Goal: Transaction & Acquisition: Purchase product/service

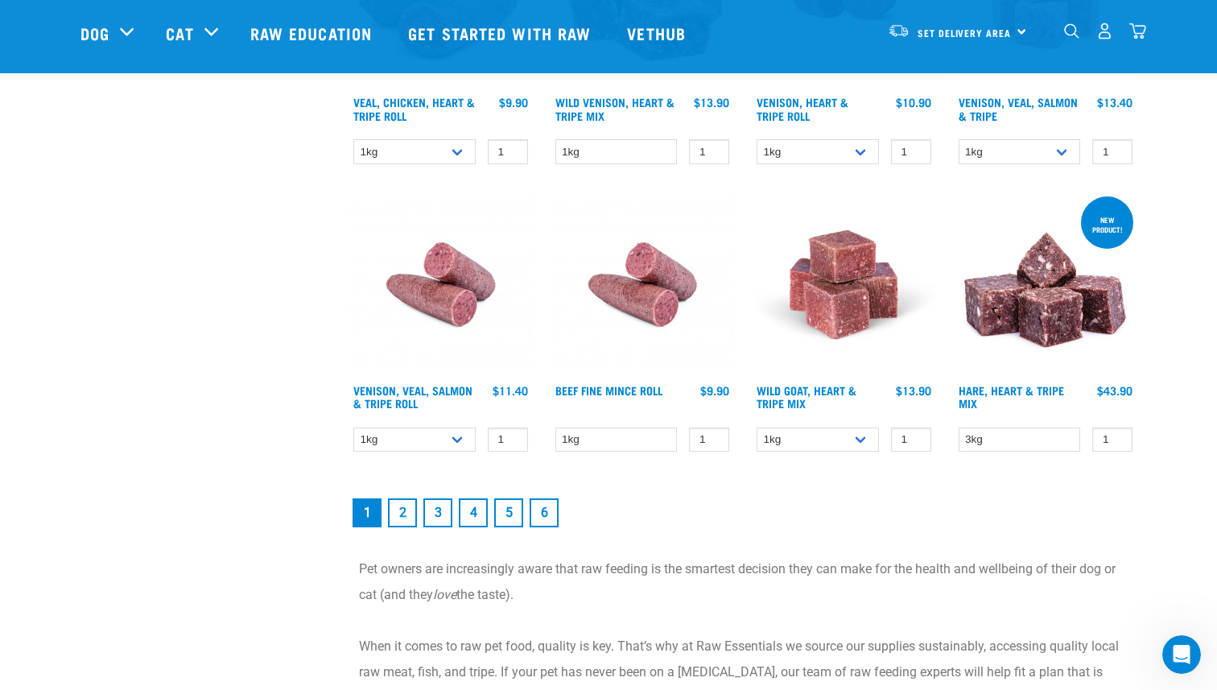
scroll to position [2169, 0]
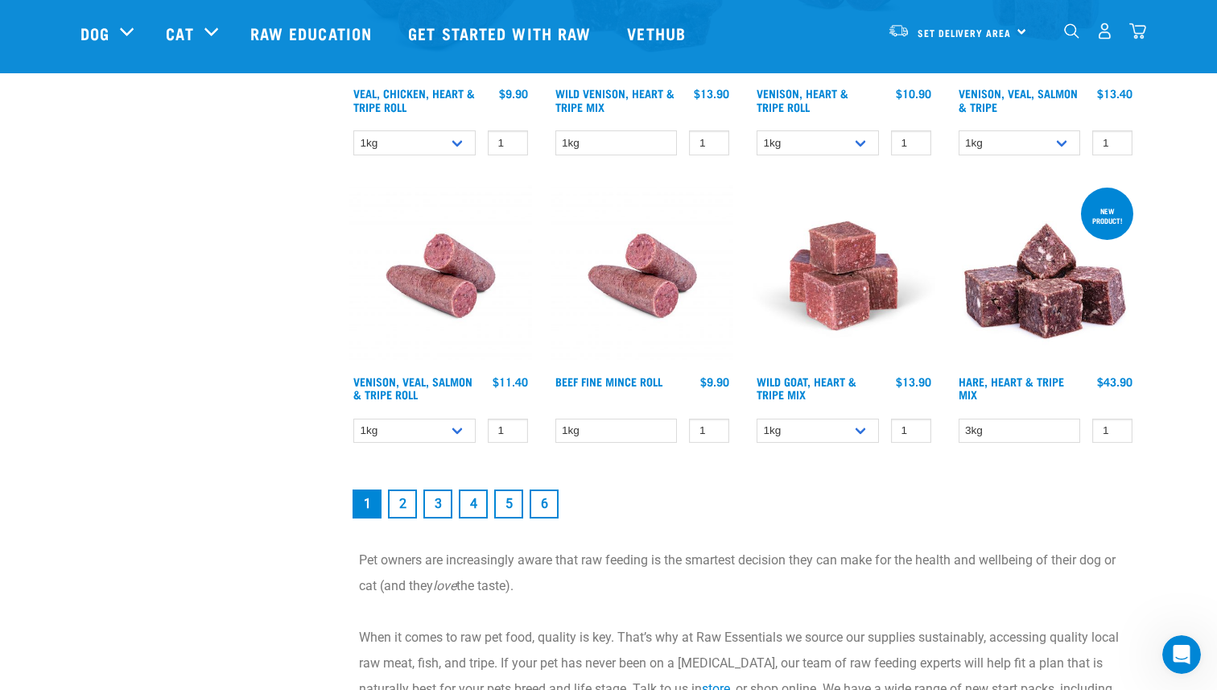
click at [403, 502] on link "2" at bounding box center [402, 503] width 29 height 29
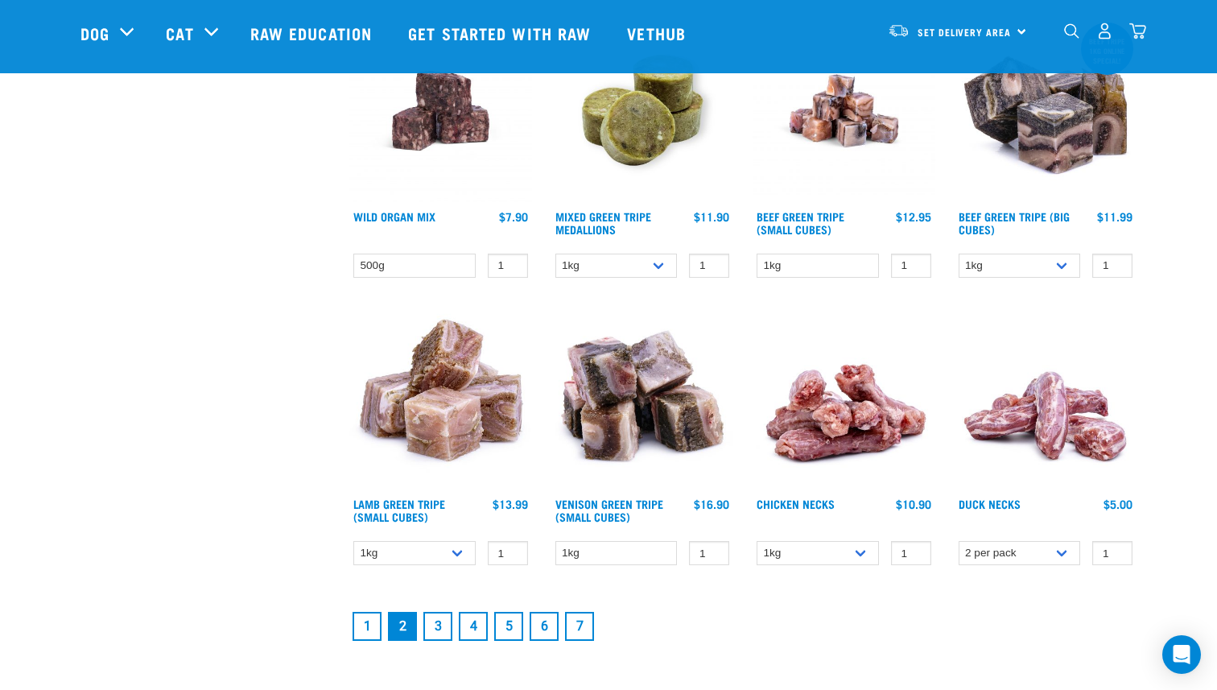
scroll to position [1965, 0]
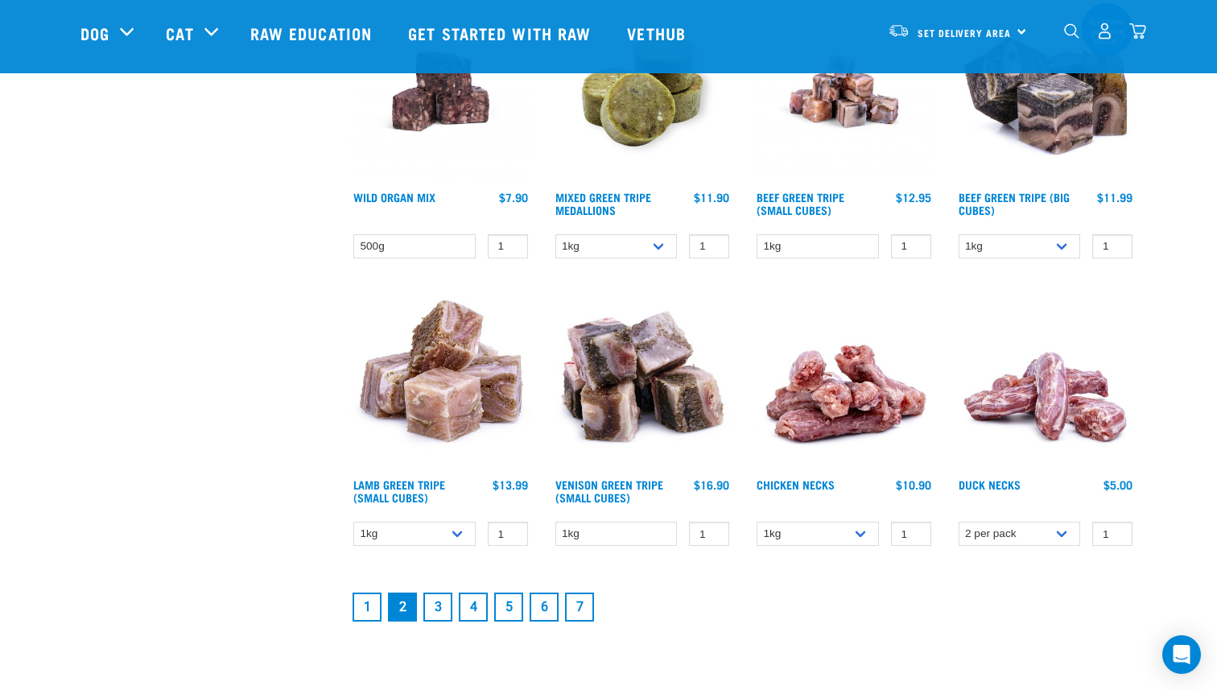
click at [441, 608] on link "3" at bounding box center [437, 606] width 29 height 29
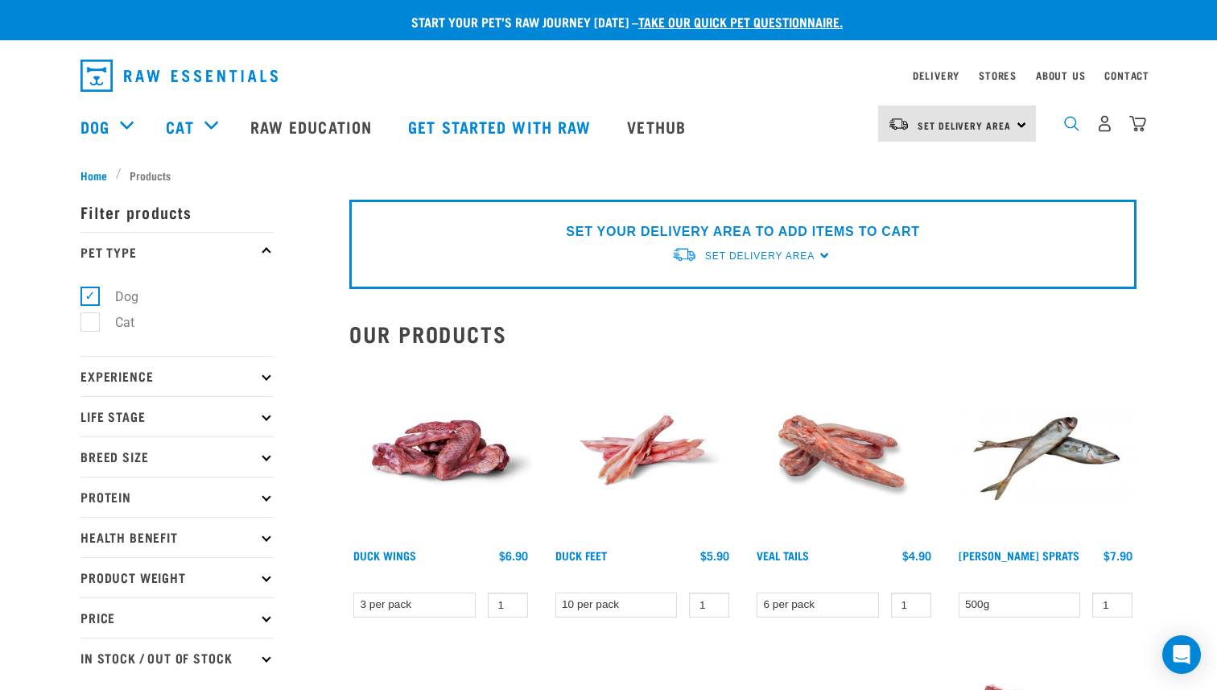
click at [1073, 126] on img "dropdown navigation" at bounding box center [1071, 123] width 15 height 15
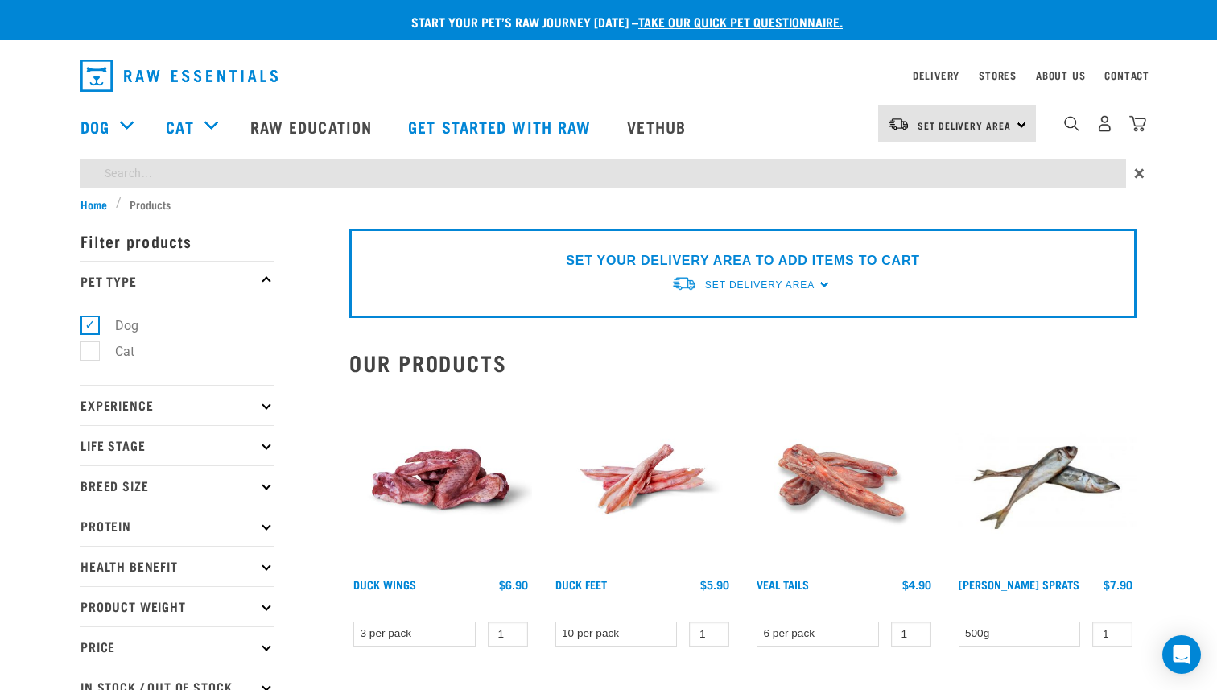
click at [734, 151] on div "Dog Shop All Dog Get Started Packs Wildly Good Meal Packs Shop By Category" at bounding box center [613, 126] width 1066 height 64
click at [716, 167] on input "search" at bounding box center [603, 173] width 1046 height 29
type input "chicken and wild"
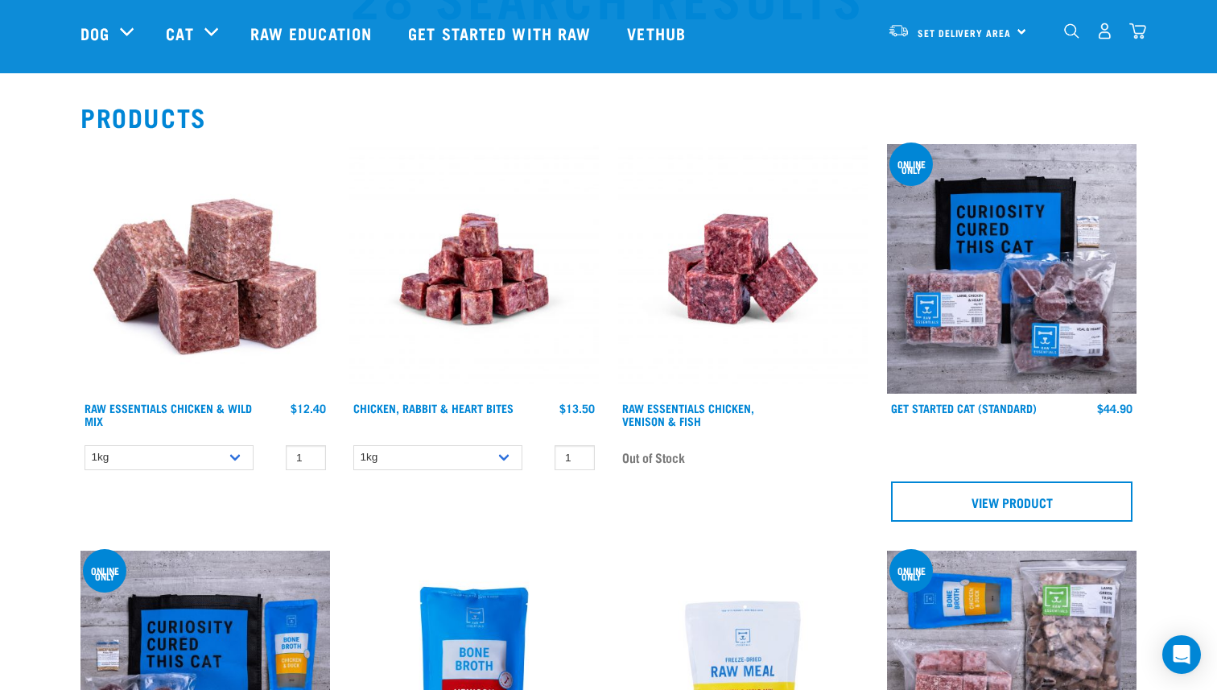
scroll to position [233, 0]
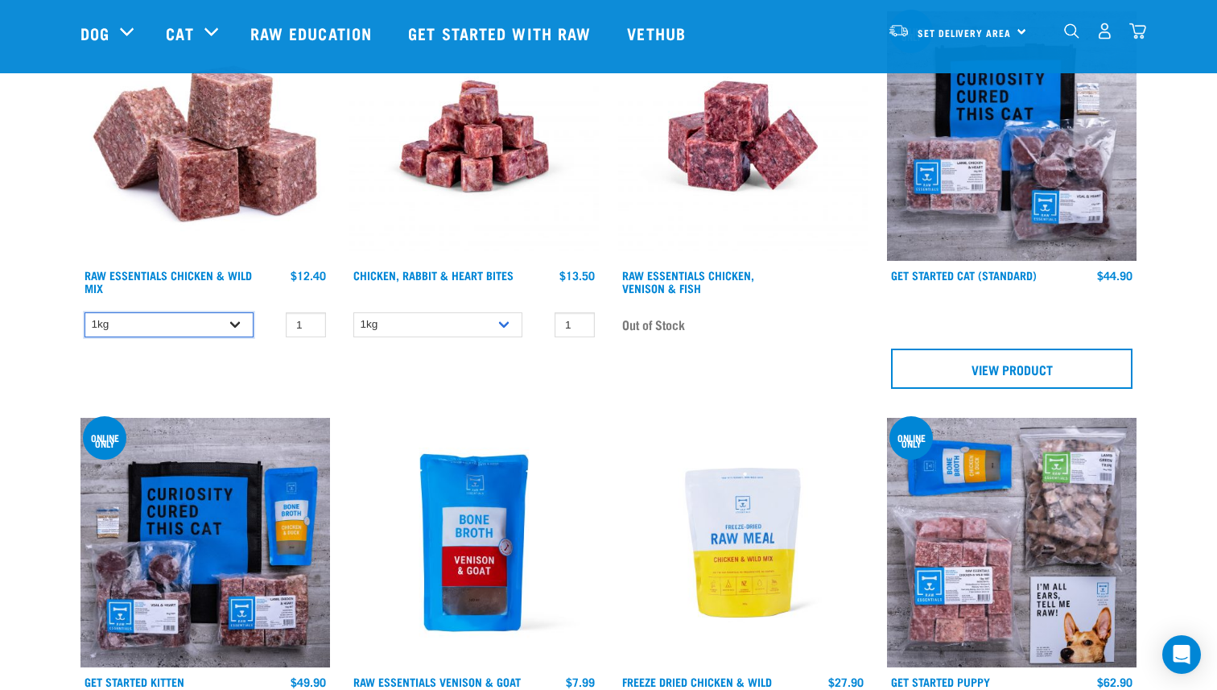
click at [226, 319] on select "1kg 3kg Bulk (20kg)" at bounding box center [169, 324] width 169 height 25
select select "731"
click at [85, 312] on select "1kg 3kg Bulk (20kg)" at bounding box center [169, 324] width 169 height 25
click at [175, 273] on link "Raw Essentials Chicken & Wild Mix" at bounding box center [168, 281] width 167 height 19
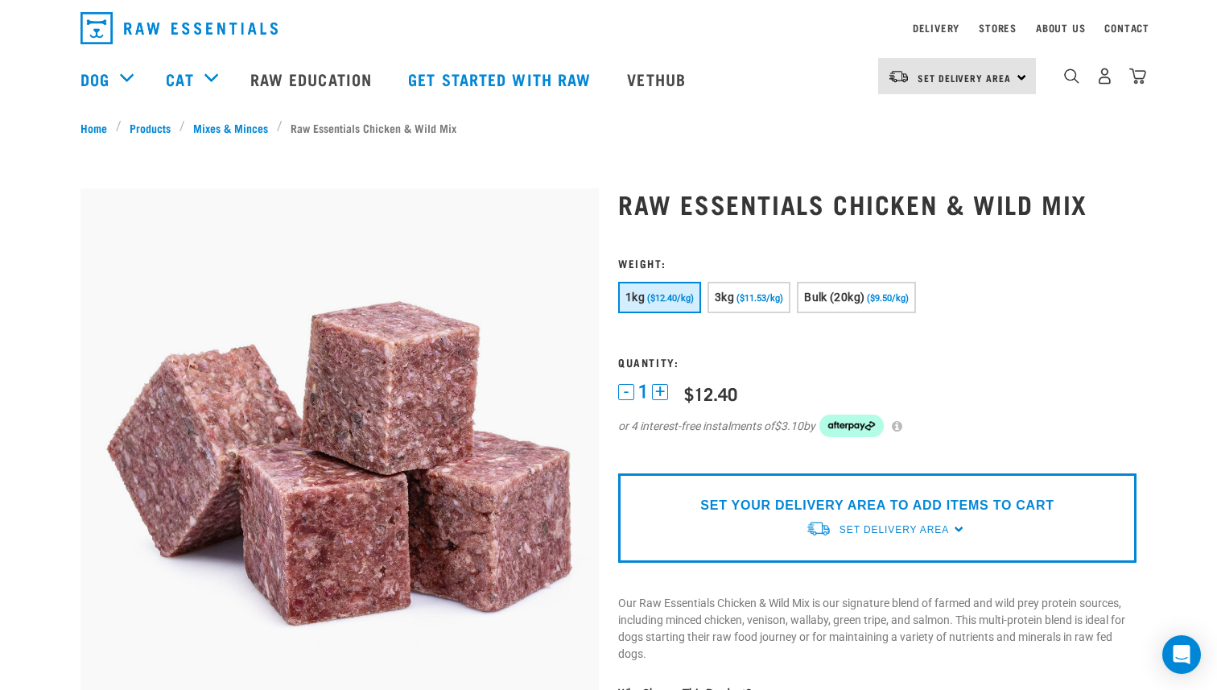
scroll to position [39, 0]
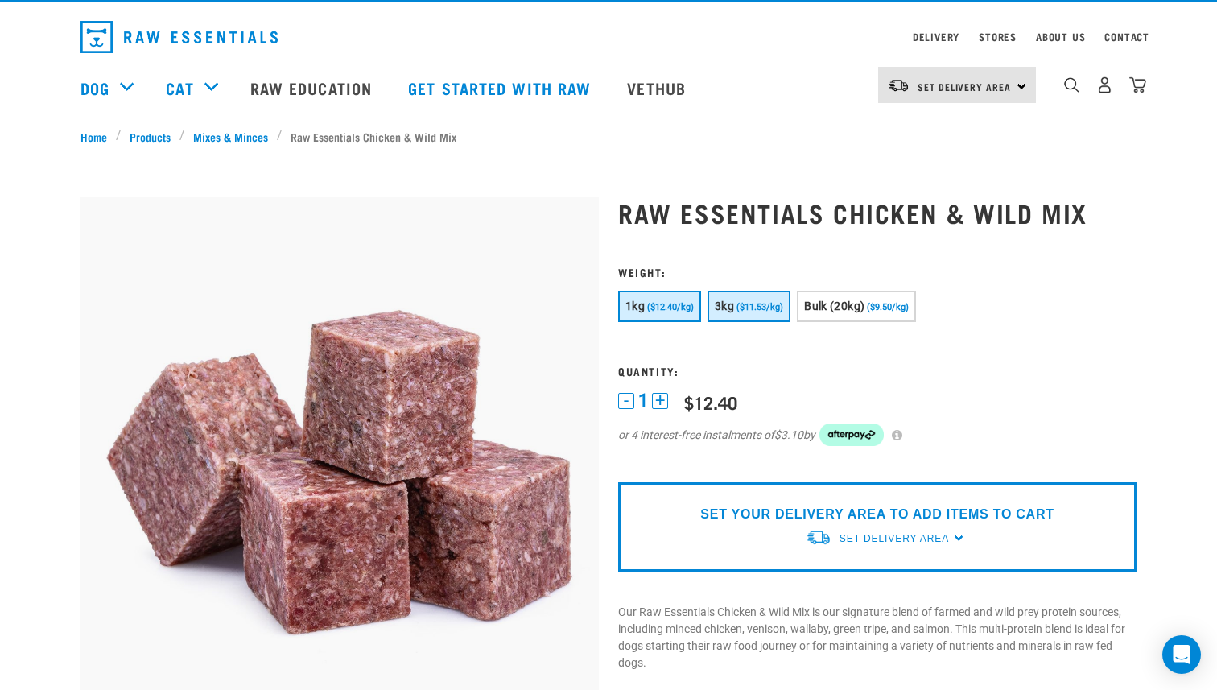
click at [745, 314] on button "3kg ($11.53/kg)" at bounding box center [749, 306] width 83 height 31
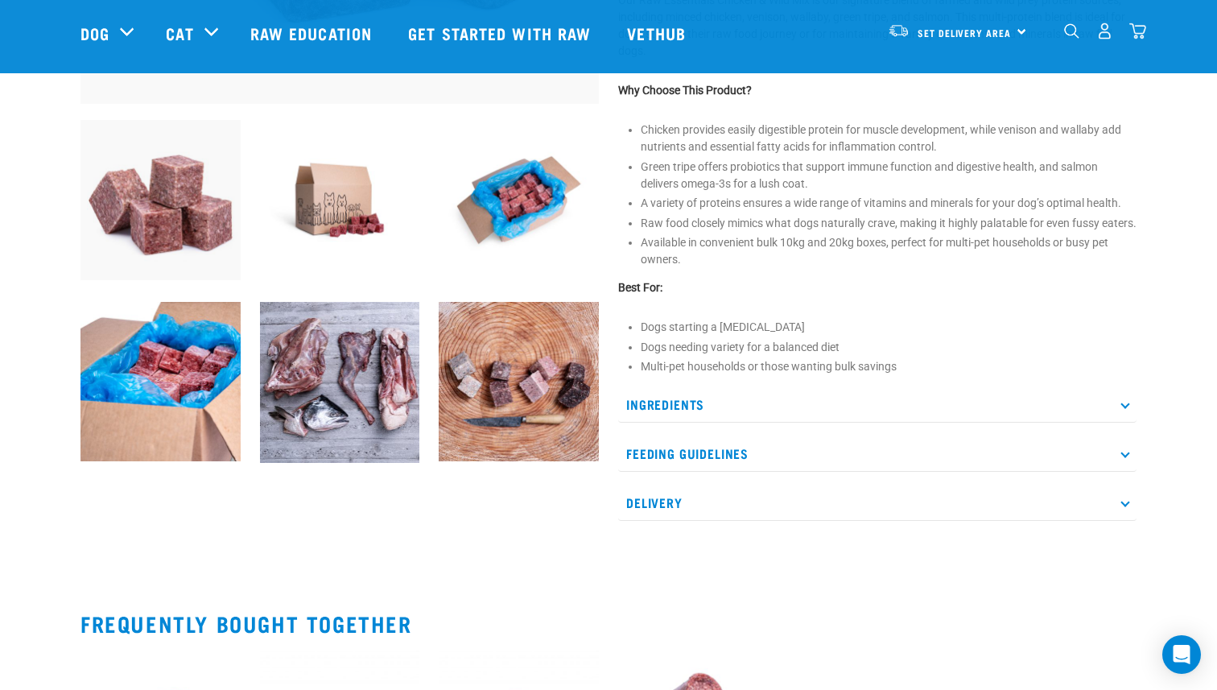
scroll to position [538, 0]
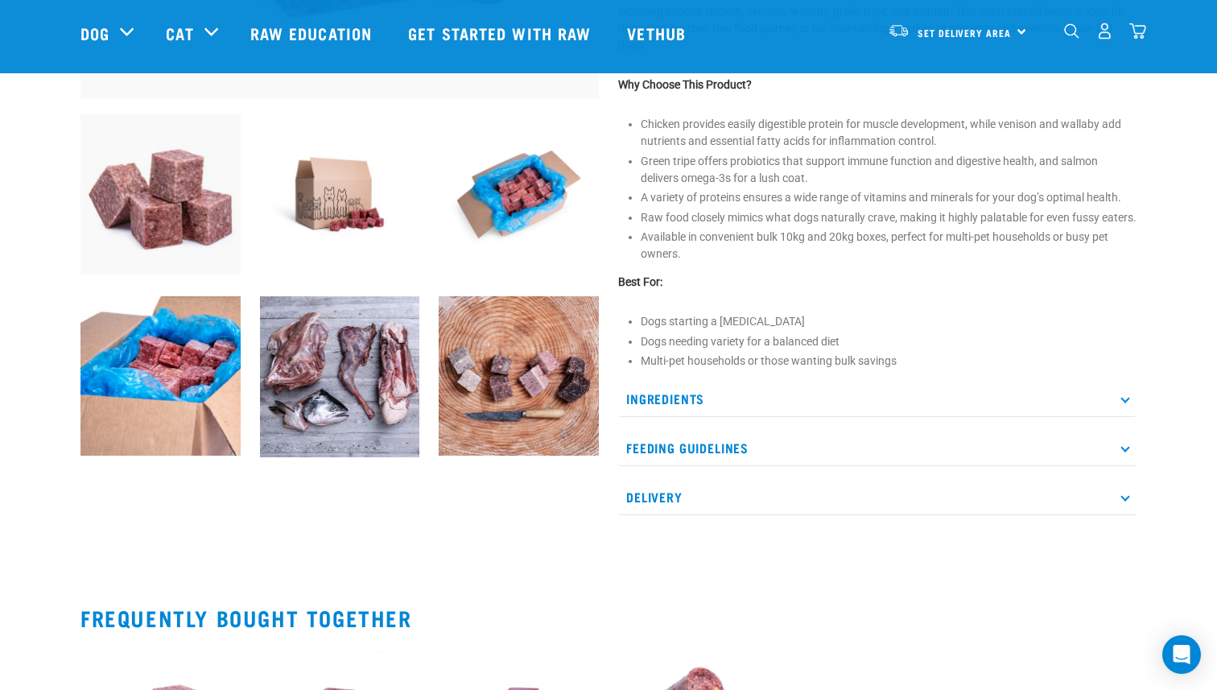
click at [738, 461] on p "Feeding Guidelines" at bounding box center [877, 448] width 518 height 36
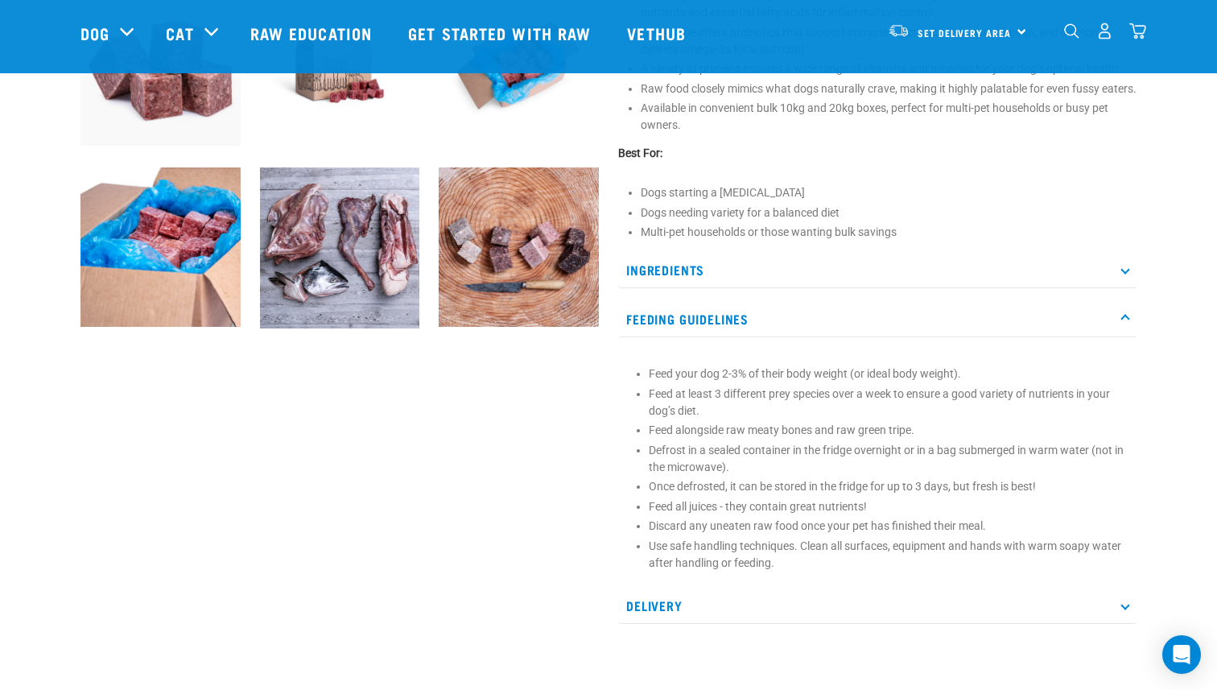
scroll to position [640, 0]
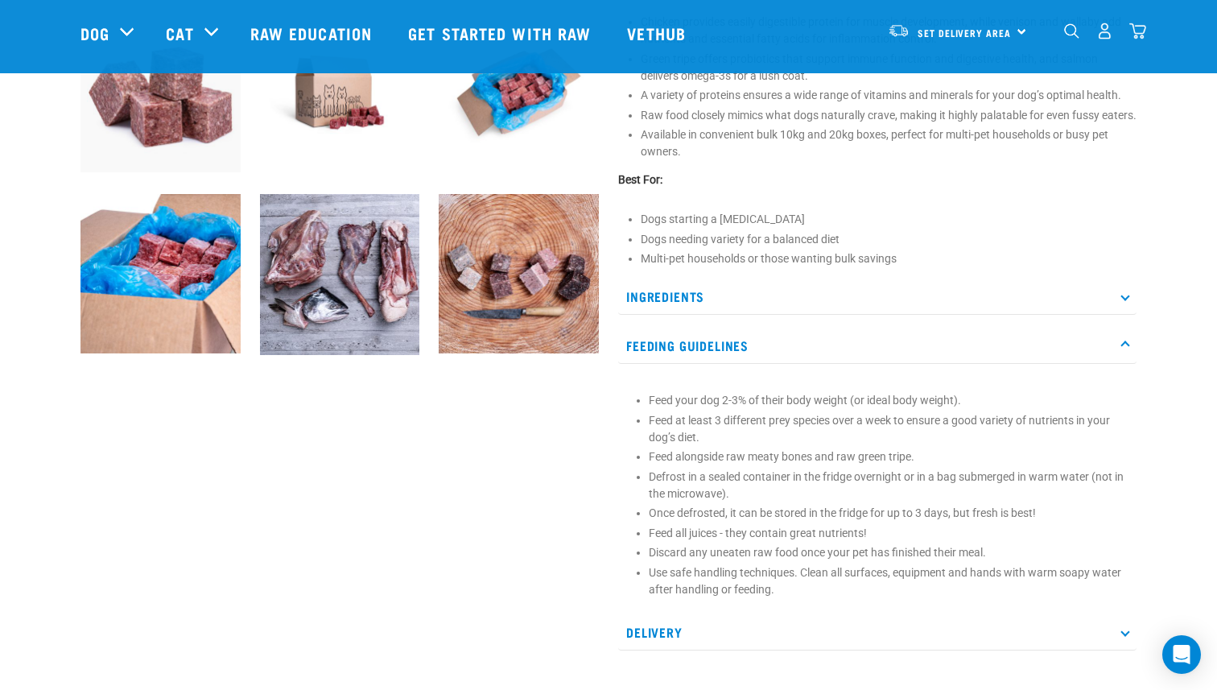
click at [759, 305] on p "Ingredients" at bounding box center [877, 297] width 518 height 36
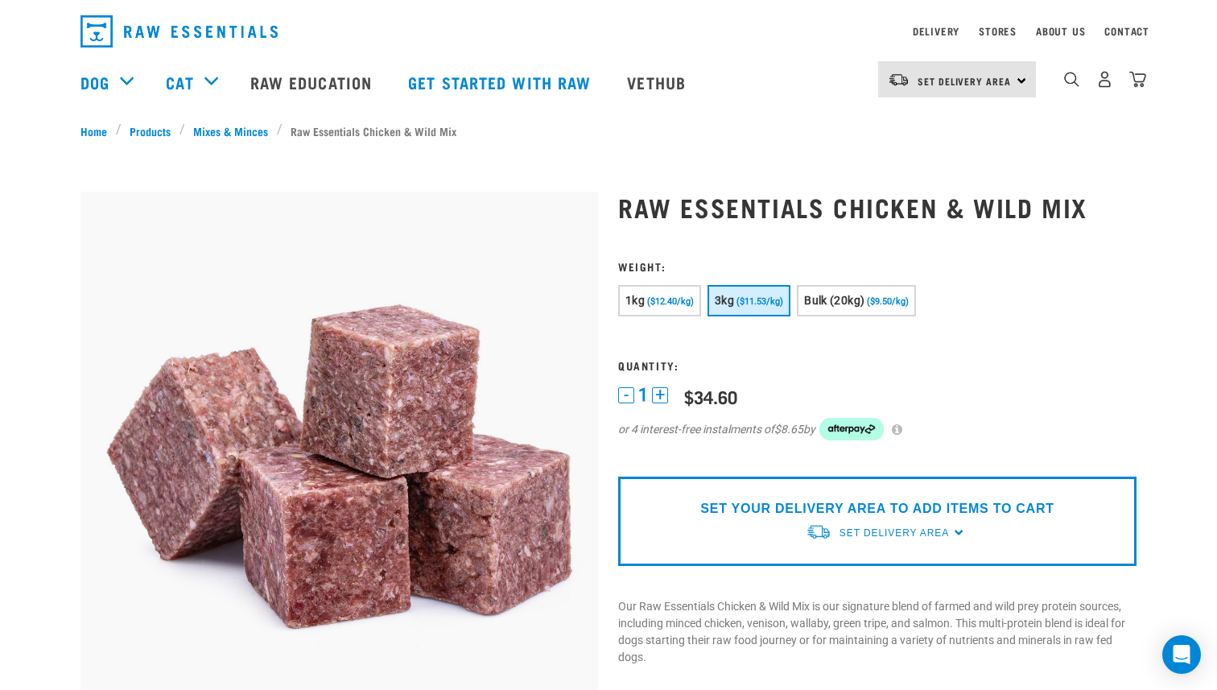
scroll to position [35, 0]
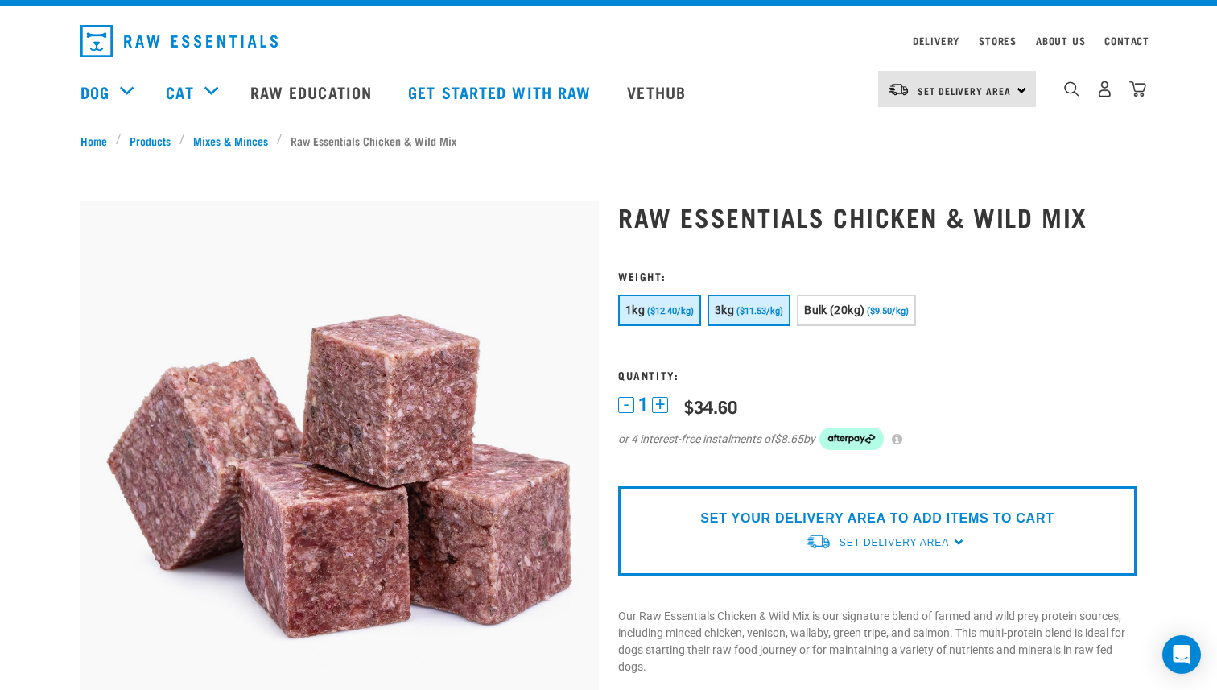
click at [663, 307] on span "($12.40/kg)" at bounding box center [670, 311] width 47 height 10
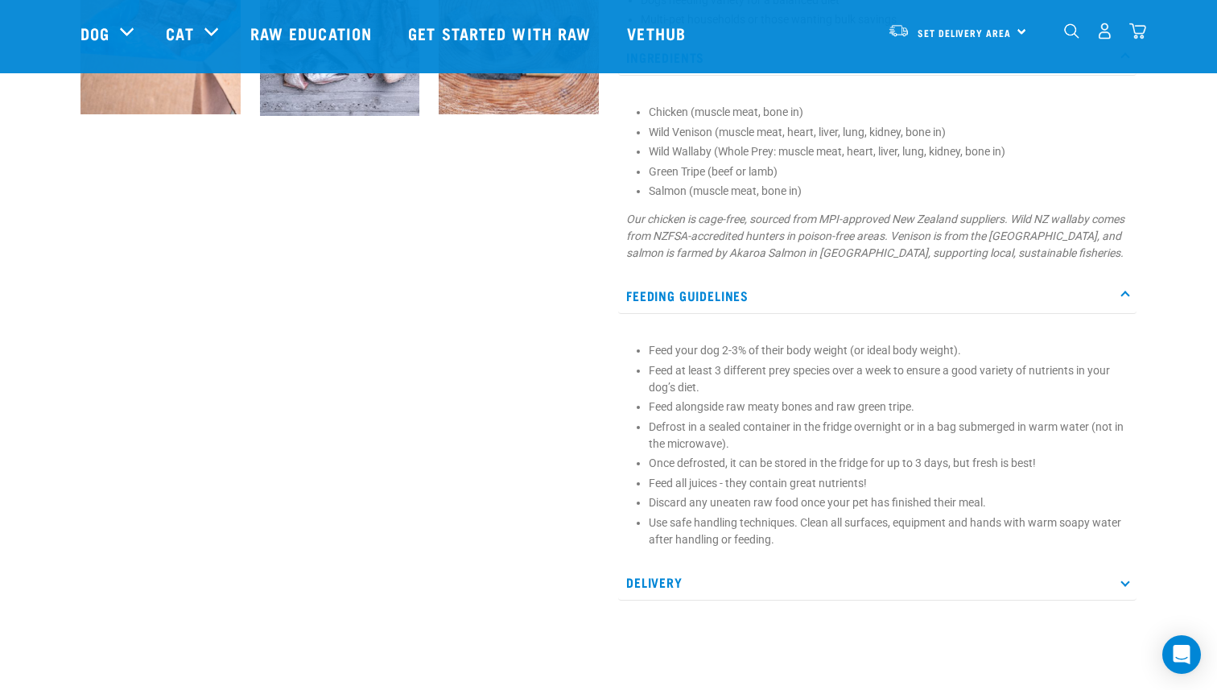
scroll to position [0, 0]
